Goal: Find specific page/section: Find specific page/section

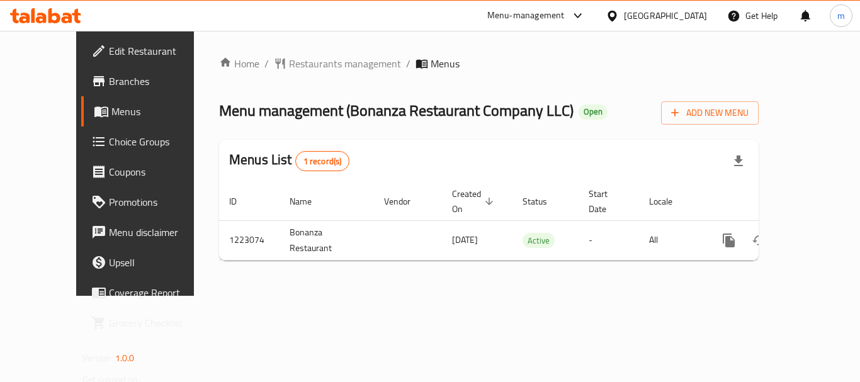
click at [56, 23] on div at bounding box center [45, 15] width 71 height 15
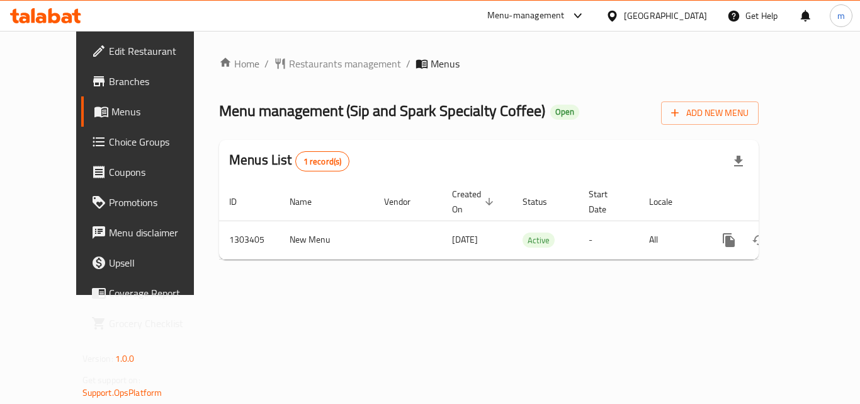
click at [54, 19] on icon at bounding box center [45, 15] width 71 height 15
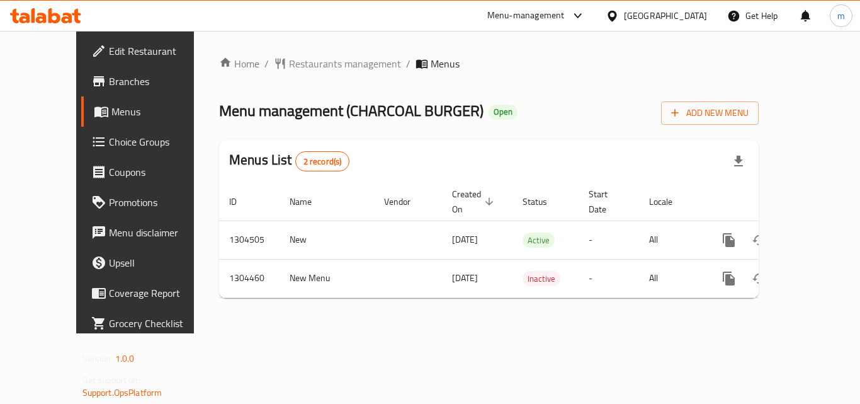
click at [34, 11] on icon at bounding box center [33, 15] width 4 height 14
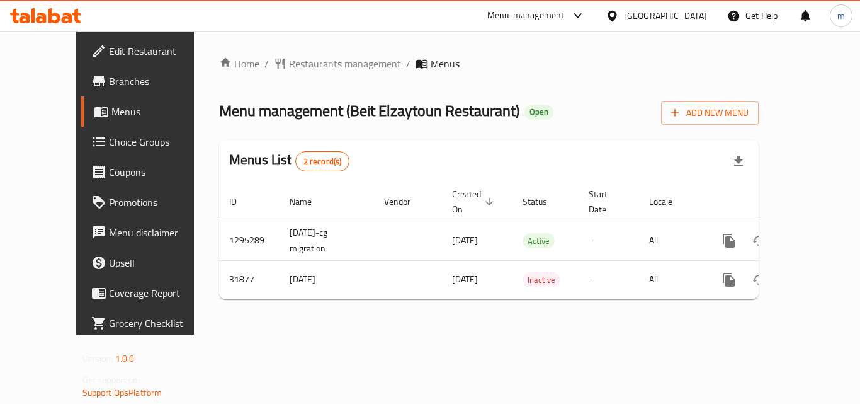
click at [32, 9] on icon at bounding box center [33, 15] width 4 height 14
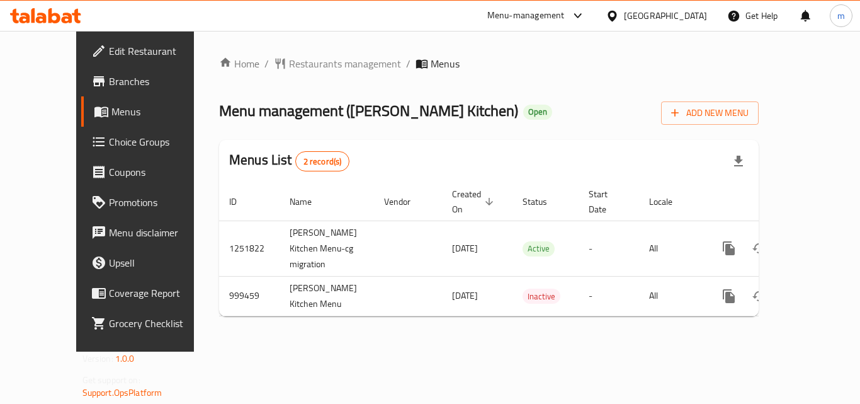
click at [420, 110] on span "Menu management ( Alfan Alsaudi Kitchen )" at bounding box center [368, 110] width 299 height 28
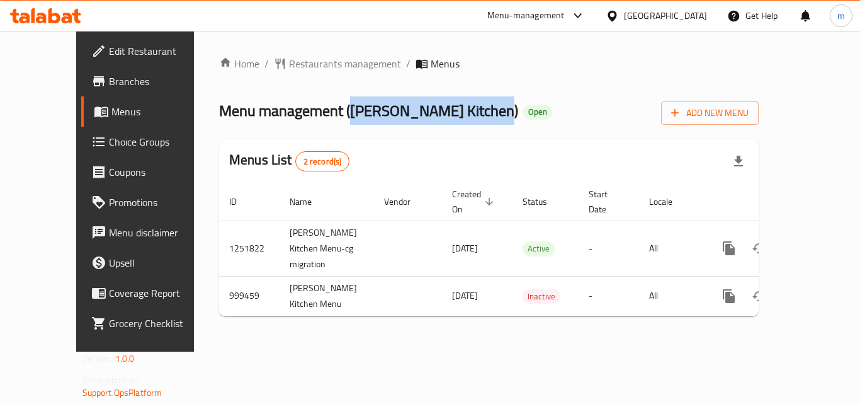
drag, startPoint x: 435, startPoint y: 113, endPoint x: 300, endPoint y: 117, distance: 134.2
click at [300, 117] on span "Menu management ( Alfan Alsaudi Kitchen )" at bounding box center [368, 110] width 299 height 28
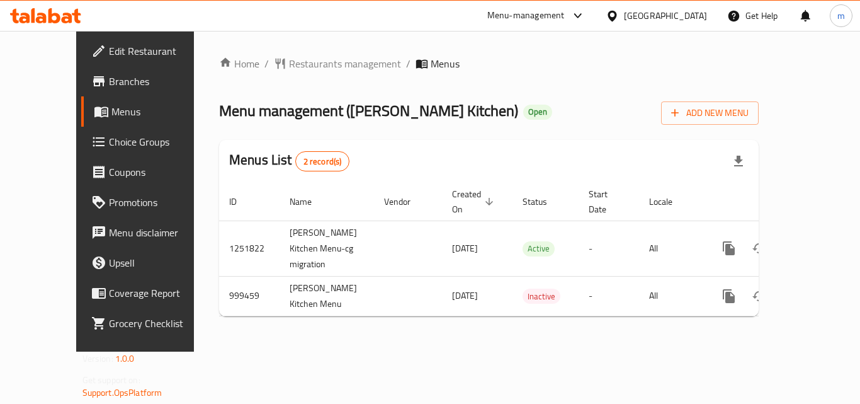
click at [303, 160] on div "Menus List 2 record(s)" at bounding box center [489, 161] width 540 height 43
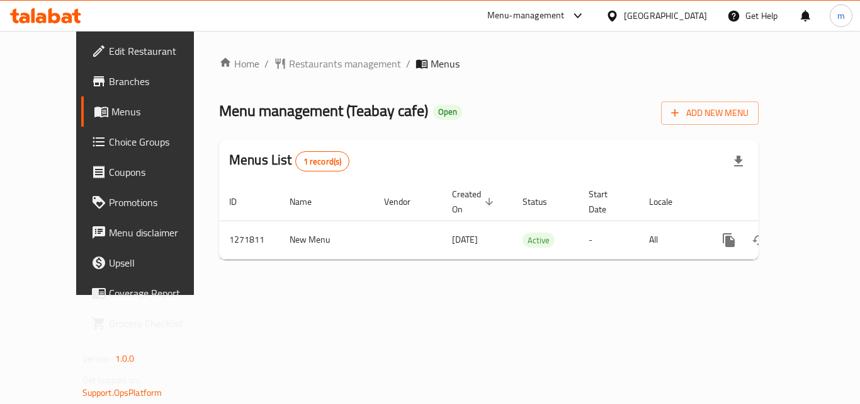
click at [61, 21] on icon at bounding box center [45, 15] width 71 height 15
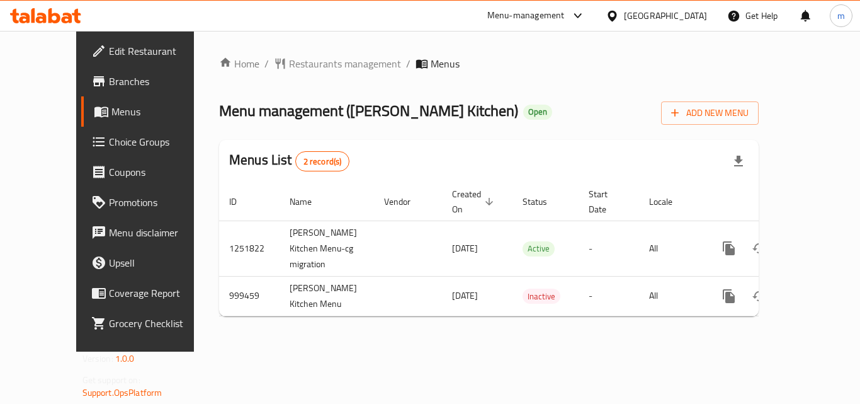
click at [50, 14] on icon at bounding box center [54, 15] width 12 height 15
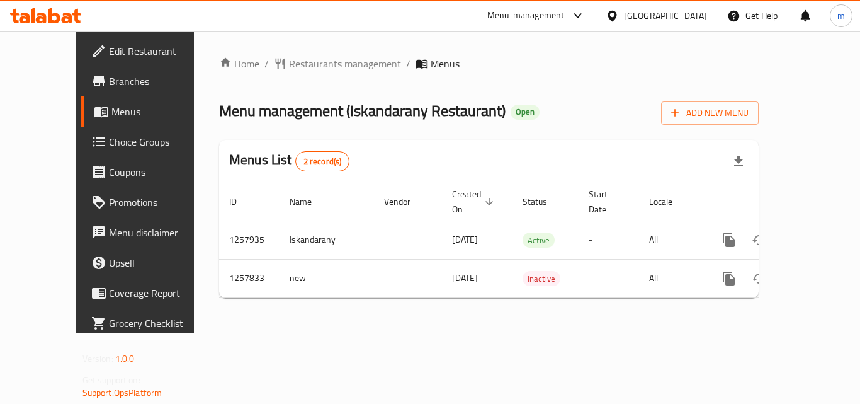
click at [28, 14] on icon at bounding box center [24, 18] width 11 height 11
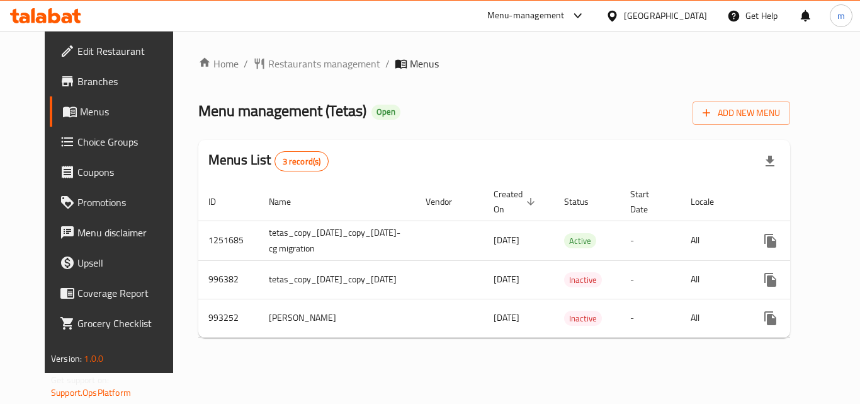
click at [54, 13] on icon at bounding box center [54, 15] width 12 height 15
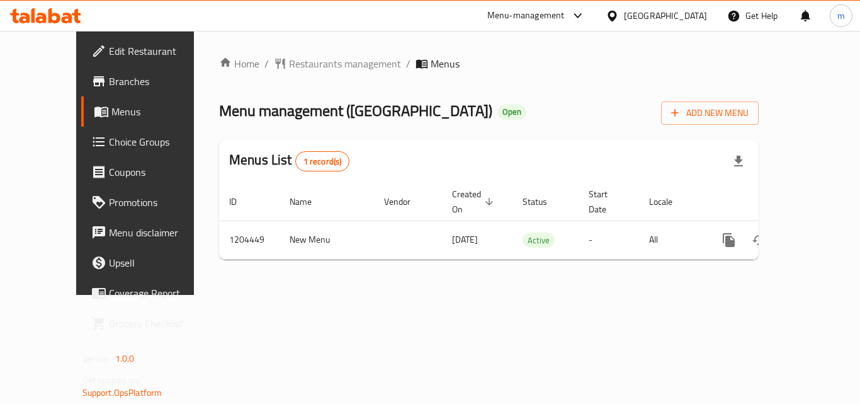
click at [74, 20] on icon at bounding box center [45, 15] width 71 height 15
click at [60, 14] on icon at bounding box center [45, 15] width 71 height 15
